Goal: Task Accomplishment & Management: Use online tool/utility

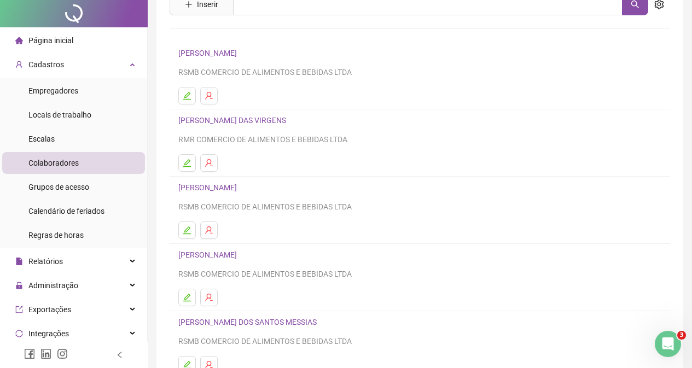
scroll to position [161, 0]
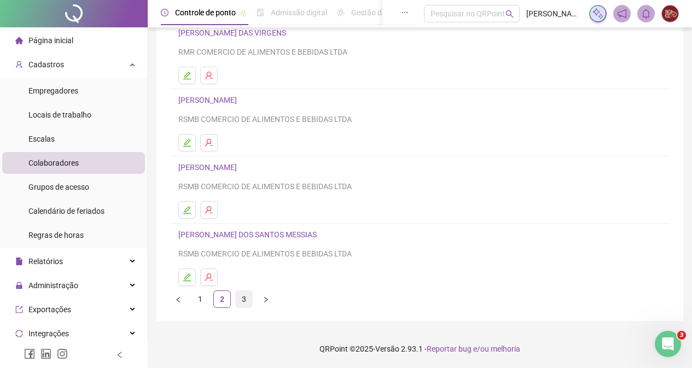
click at [246, 297] on link "3" at bounding box center [244, 299] width 16 height 16
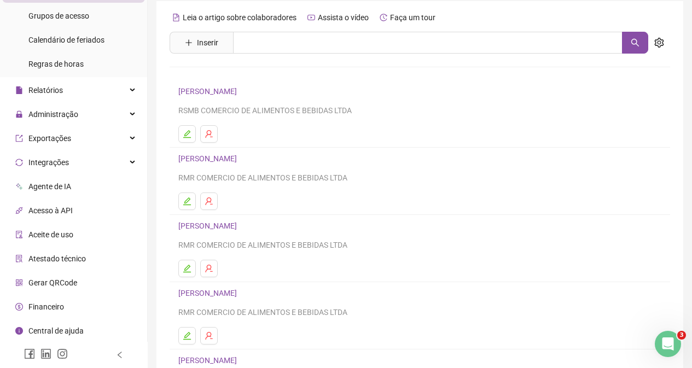
scroll to position [55, 0]
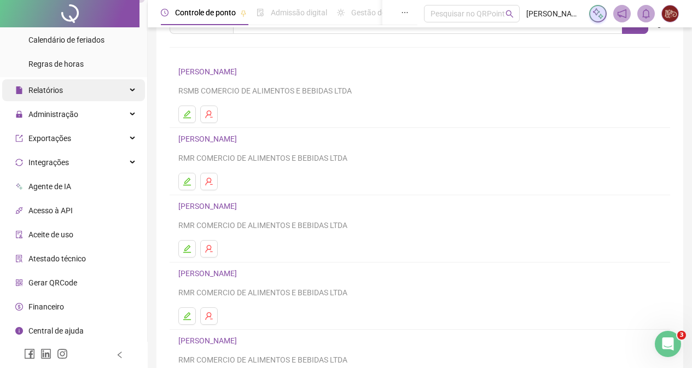
click at [34, 84] on span "Relatórios" at bounding box center [39, 90] width 48 height 22
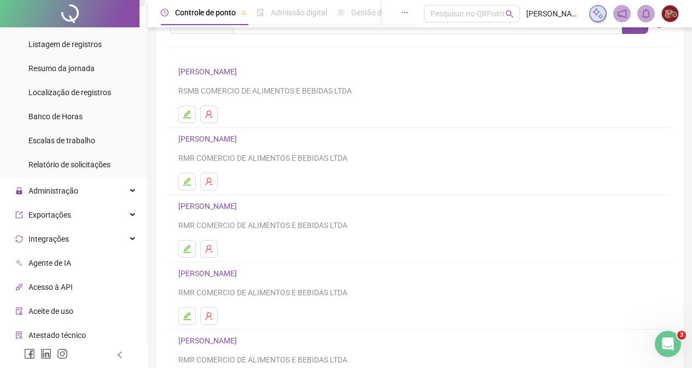
scroll to position [336, 0]
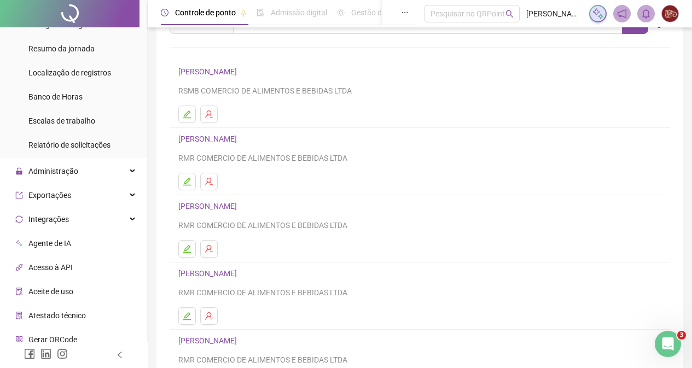
click at [44, 146] on span "Relatório de solicitações" at bounding box center [69, 145] width 82 height 9
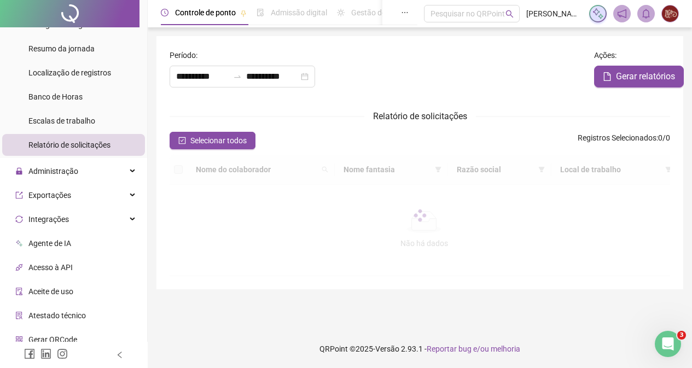
type input "**********"
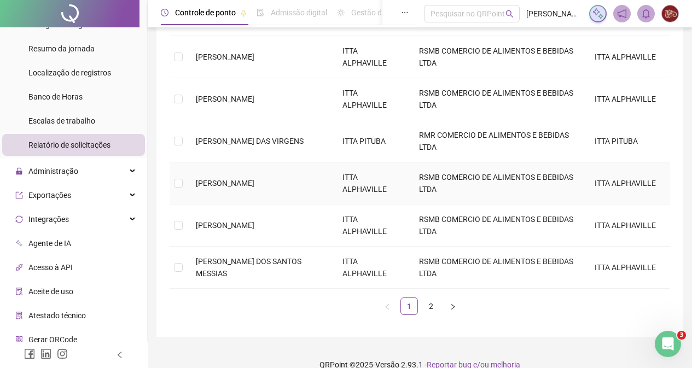
scroll to position [345, 0]
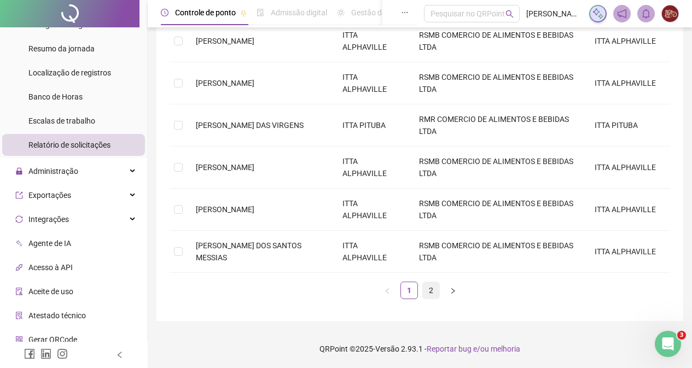
click at [433, 290] on link "2" at bounding box center [431, 290] width 16 height 16
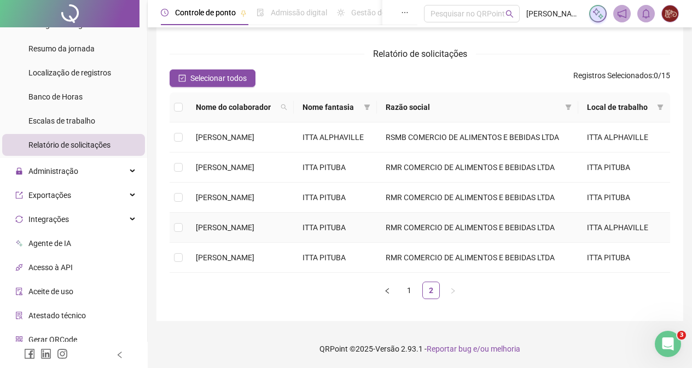
scroll to position [135, 0]
click at [413, 287] on link "1" at bounding box center [409, 290] width 16 height 16
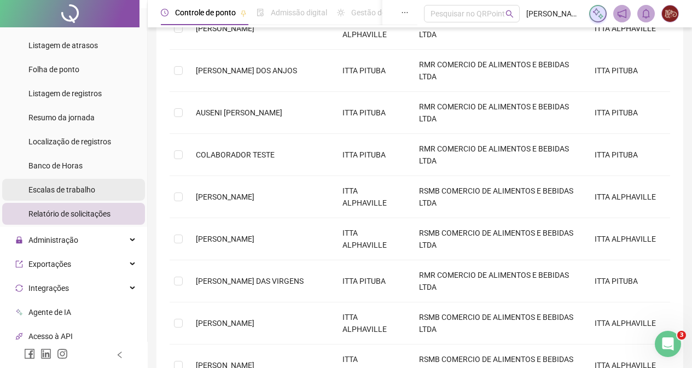
scroll to position [62, 0]
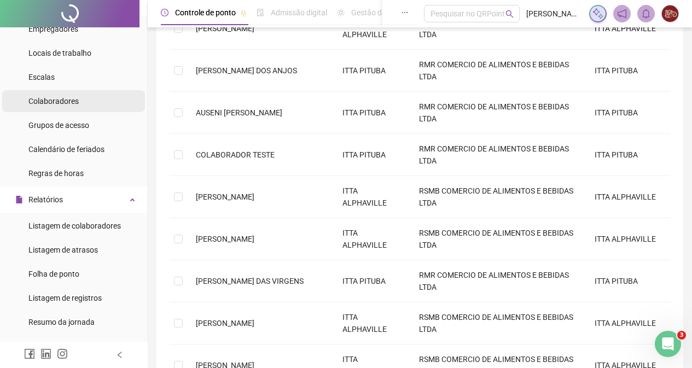
click at [43, 97] on span "Colaboradores" at bounding box center [53, 101] width 50 height 9
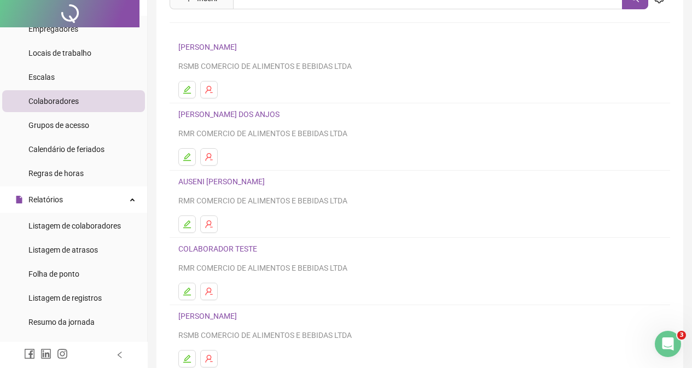
scroll to position [161, 0]
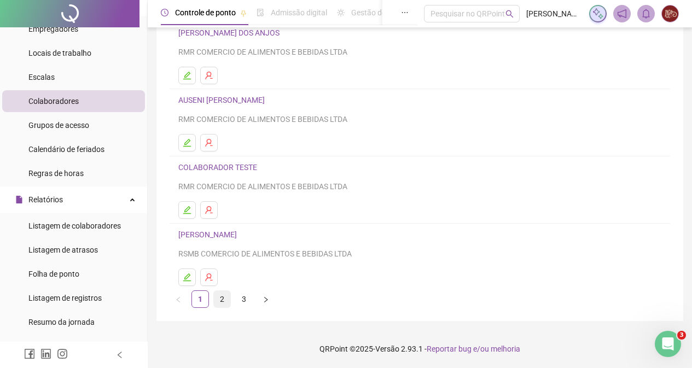
click at [230, 299] on link "2" at bounding box center [222, 299] width 16 height 16
click at [237, 299] on link "3" at bounding box center [244, 299] width 16 height 16
click at [217, 296] on link "2" at bounding box center [222, 299] width 16 height 16
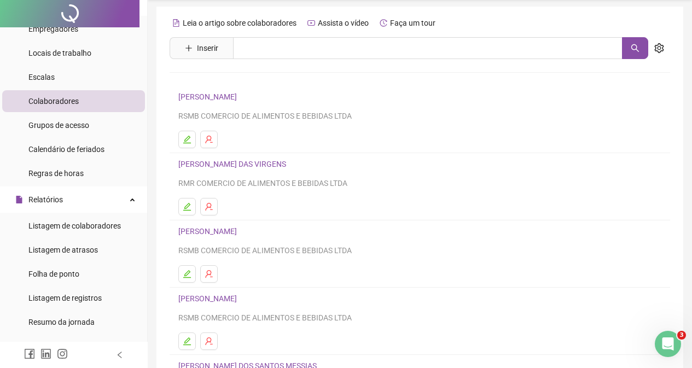
scroll to position [0, 0]
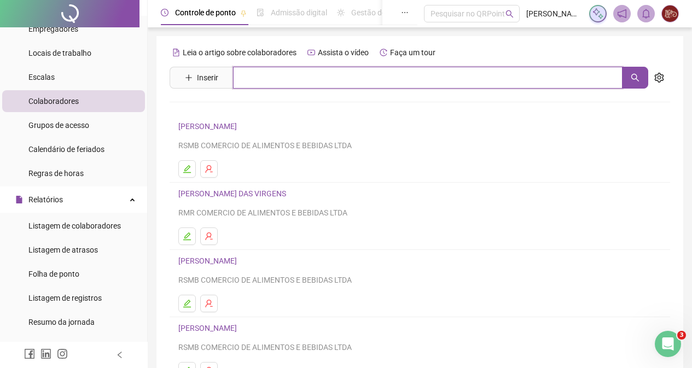
click at [270, 83] on input "text" at bounding box center [428, 78] width 390 height 22
type input "********"
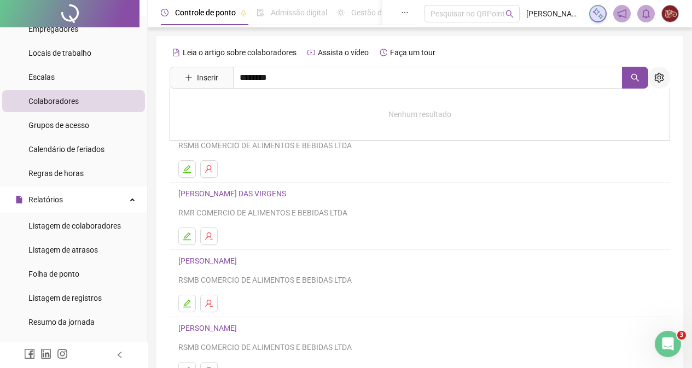
click at [659, 79] on icon "setting" at bounding box center [659, 78] width 9 height 10
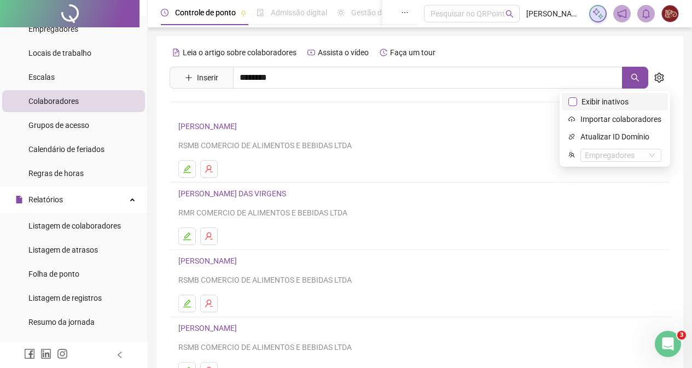
click at [614, 97] on span "Exibir inativos" at bounding box center [605, 102] width 56 height 12
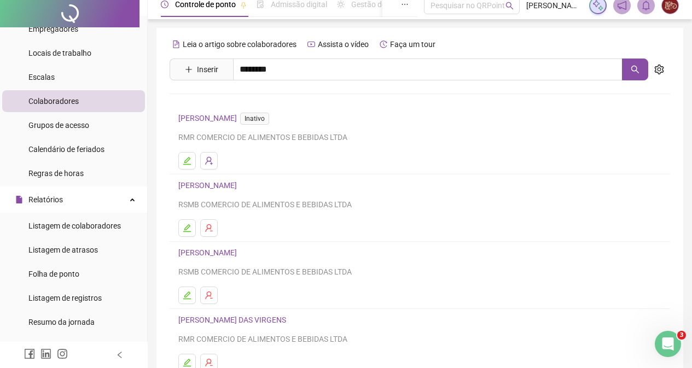
scroll to position [161, 0]
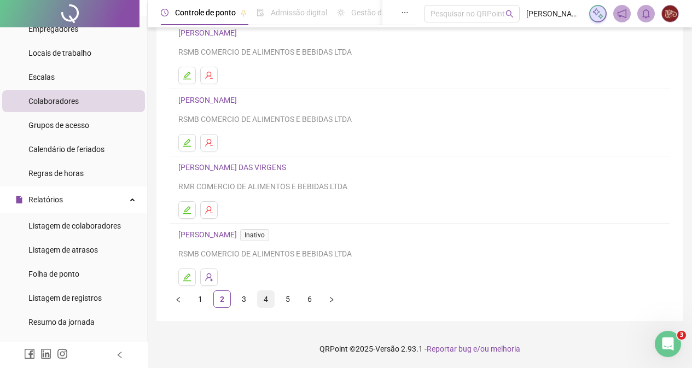
click at [268, 303] on link "4" at bounding box center [266, 299] width 16 height 16
click at [244, 298] on link "3" at bounding box center [244, 299] width 16 height 16
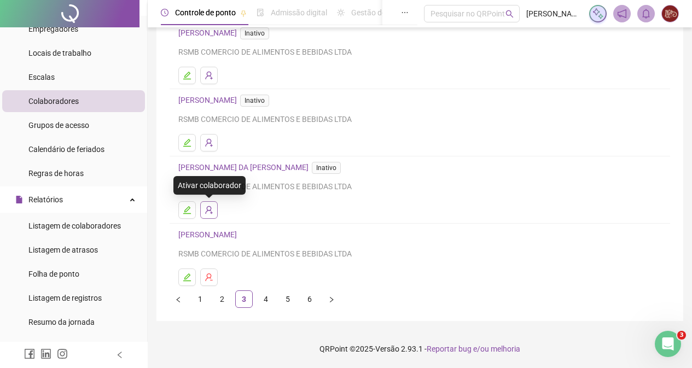
click at [205, 213] on icon "user-add" at bounding box center [209, 210] width 9 height 9
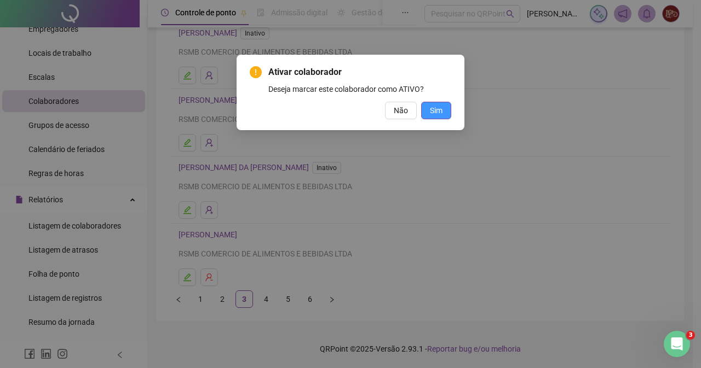
click at [442, 109] on span "Sim" at bounding box center [436, 111] width 13 height 12
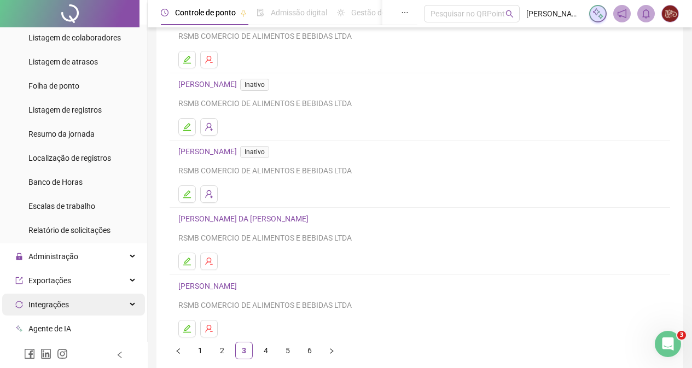
scroll to position [281, 0]
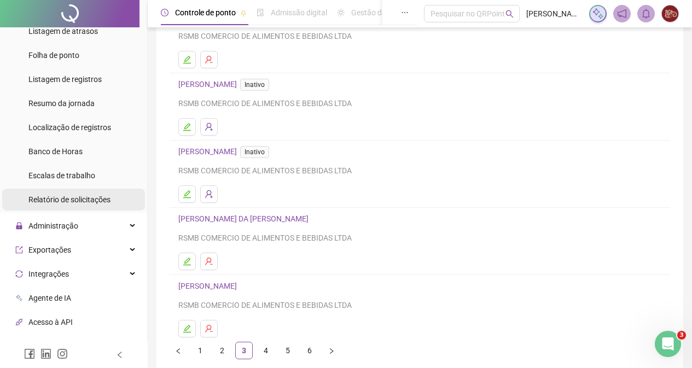
click at [52, 201] on span "Relatório de solicitações" at bounding box center [69, 199] width 82 height 9
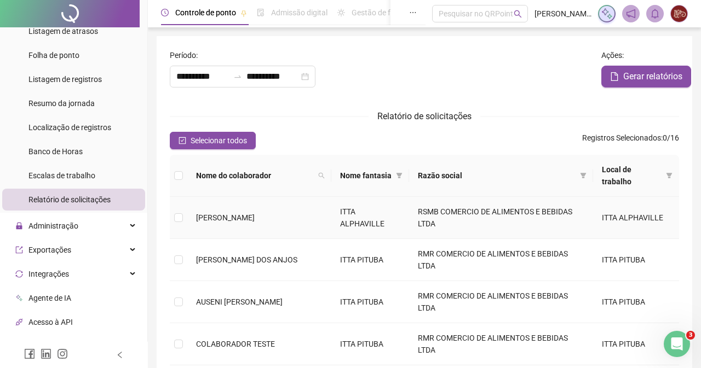
type input "**********"
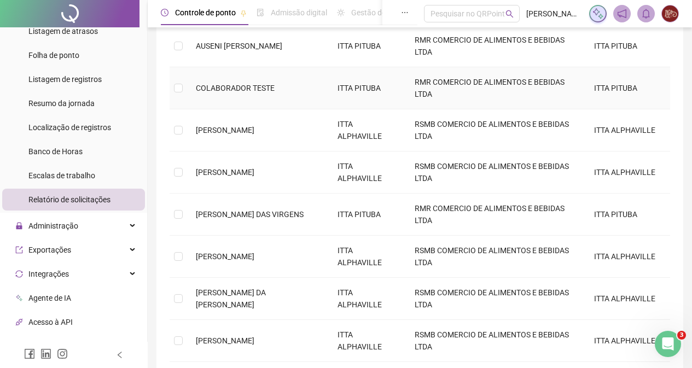
scroll to position [328, 0]
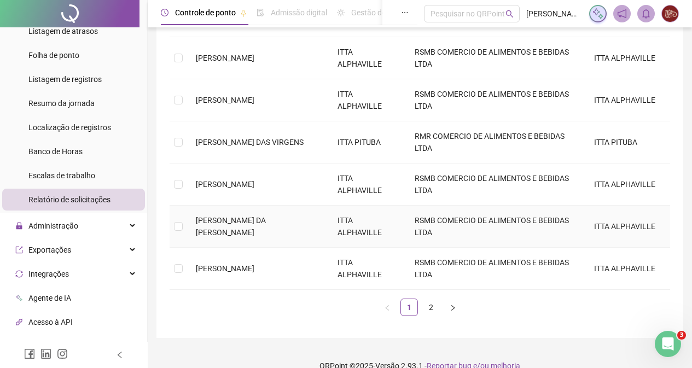
click at [243, 226] on span "[PERSON_NAME] DA [PERSON_NAME]" at bounding box center [231, 226] width 70 height 21
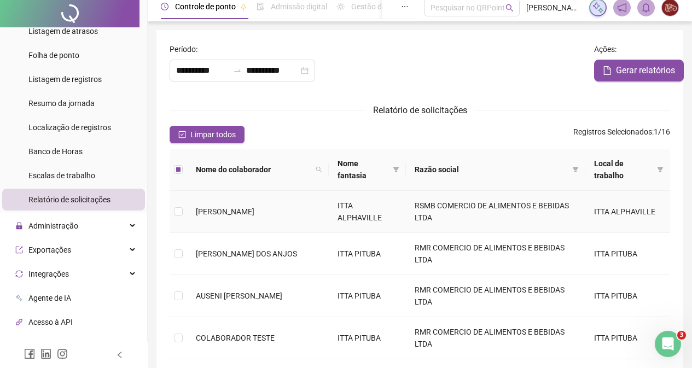
scroll to position [0, 0]
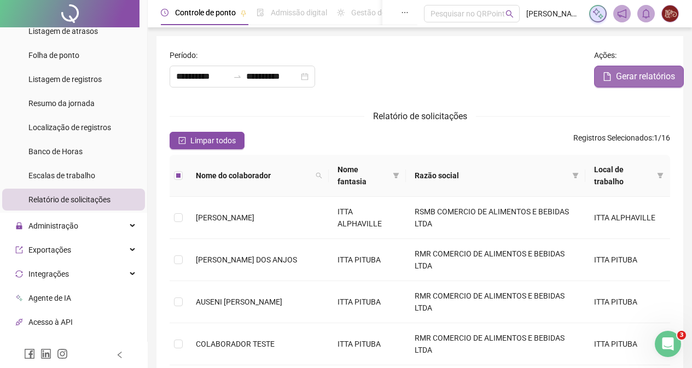
click at [639, 79] on span "Gerar relatórios" at bounding box center [645, 76] width 59 height 13
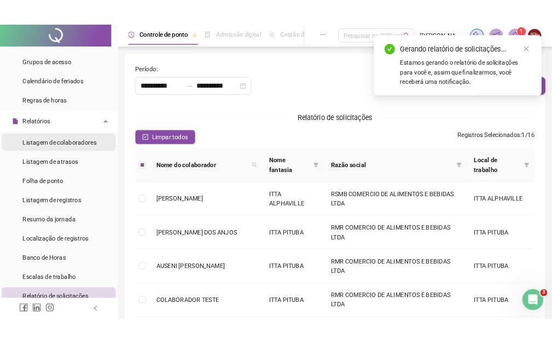
scroll to position [117, 0]
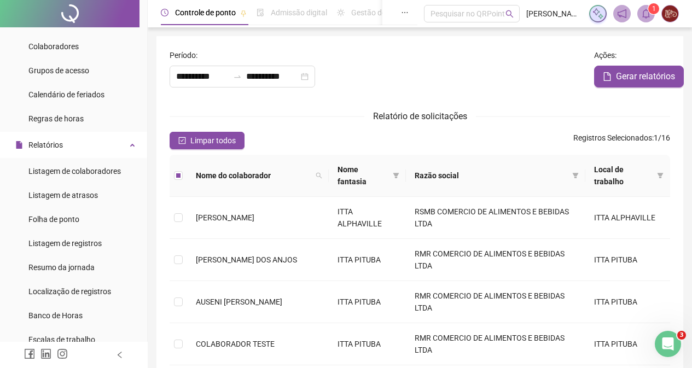
click at [644, 15] on icon "bell" at bounding box center [647, 14] width 8 height 10
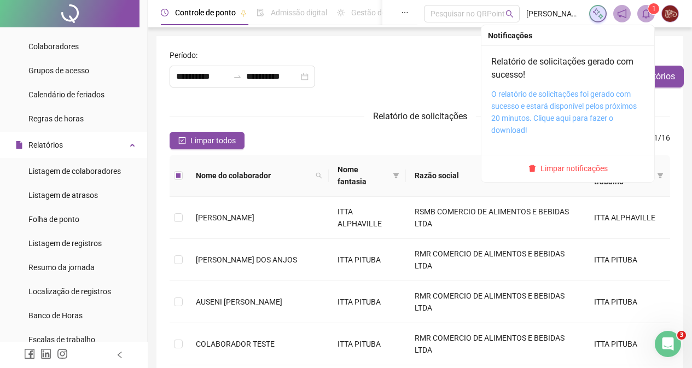
click at [507, 106] on link "O relatório de solicitações foi gerado com sucesso e estará disponível pelos pr…" at bounding box center [565, 112] width 146 height 45
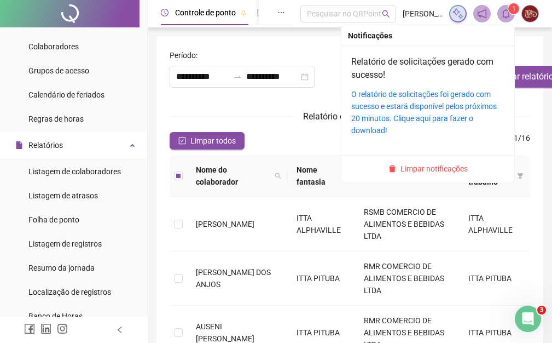
click at [513, 9] on span "1" at bounding box center [514, 9] width 4 height 8
click at [411, 164] on span "Limpar notificações" at bounding box center [434, 169] width 67 height 12
